Goal: Navigation & Orientation: Understand site structure

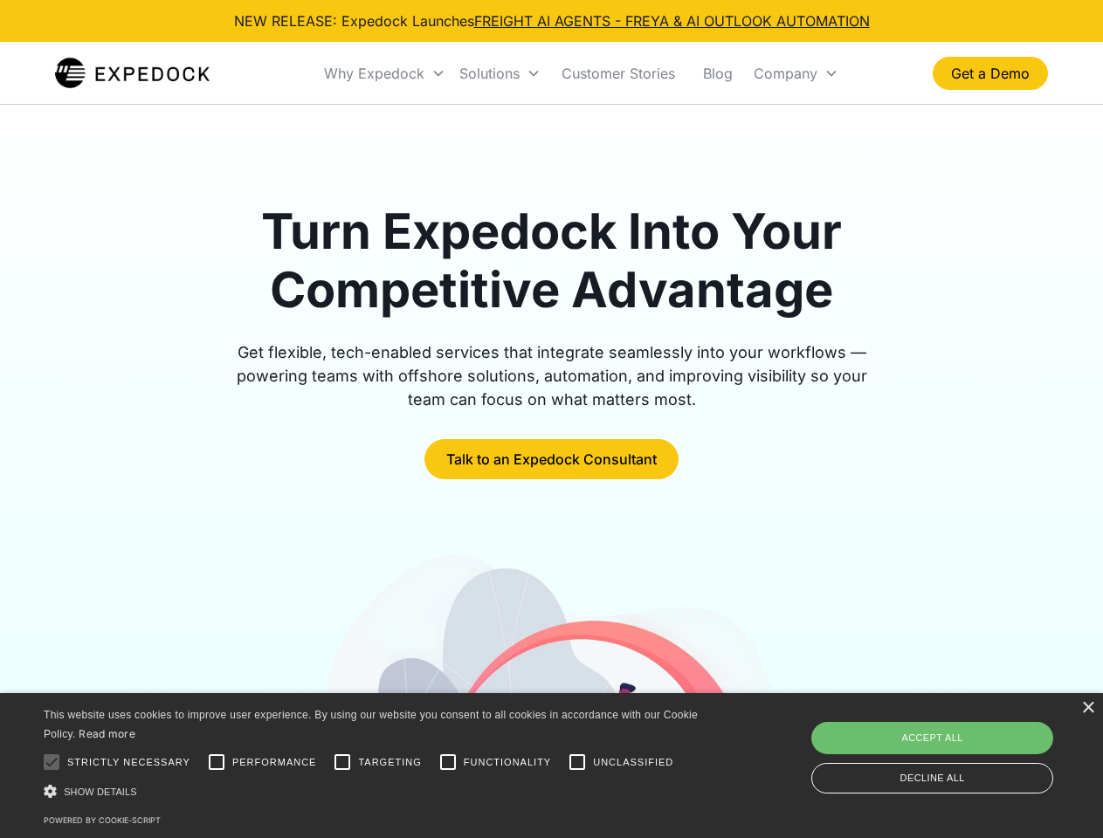
click at [385, 73] on div "Why Expedock" at bounding box center [374, 73] width 100 height 17
click at [500, 73] on div "Solutions" at bounding box center [489, 73] width 60 height 17
click at [796, 73] on div "Company" at bounding box center [786, 73] width 64 height 17
click at [52, 762] on div at bounding box center [51, 762] width 35 height 35
click at [217, 762] on input "Performance" at bounding box center [216, 762] width 35 height 35
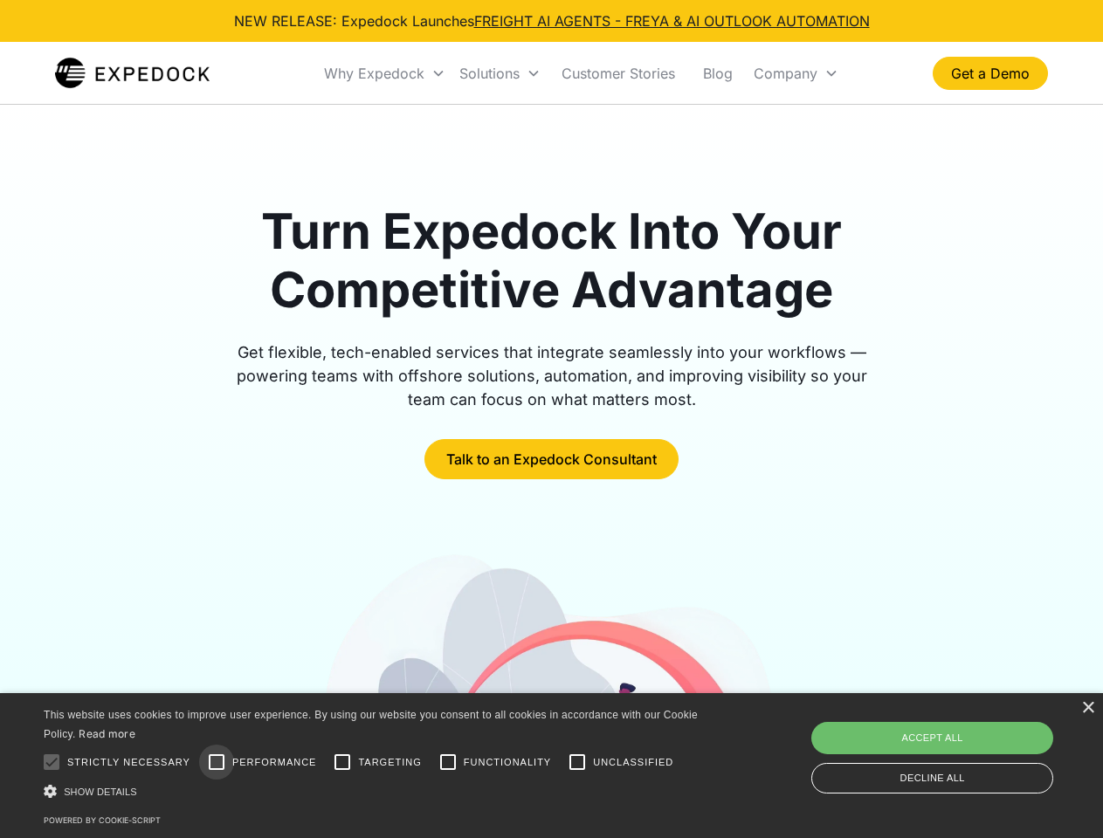
checkbox input "true"
click at [342, 762] on input "Targeting" at bounding box center [342, 762] width 35 height 35
checkbox input "true"
click at [448, 762] on input "Functionality" at bounding box center [448, 762] width 35 height 35
checkbox input "true"
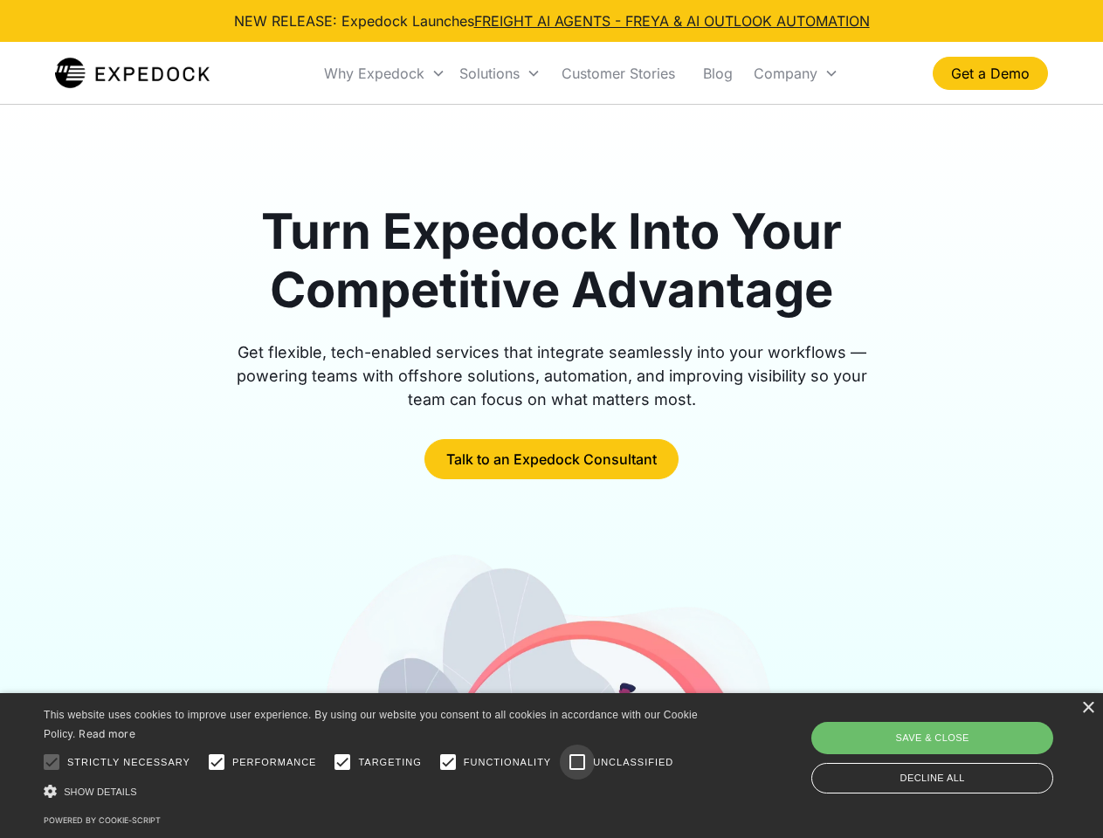
click at [577, 762] on input "Unclassified" at bounding box center [577, 762] width 35 height 35
checkbox input "true"
click at [374, 791] on div "Show details Hide details" at bounding box center [374, 792] width 660 height 18
